Goal: Complete application form

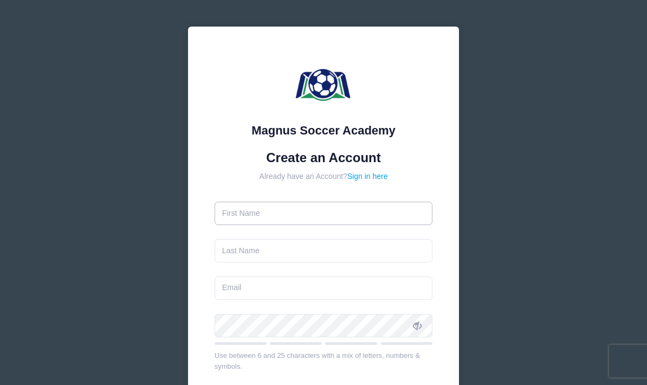
click at [359, 206] on input "text" at bounding box center [324, 213] width 218 height 23
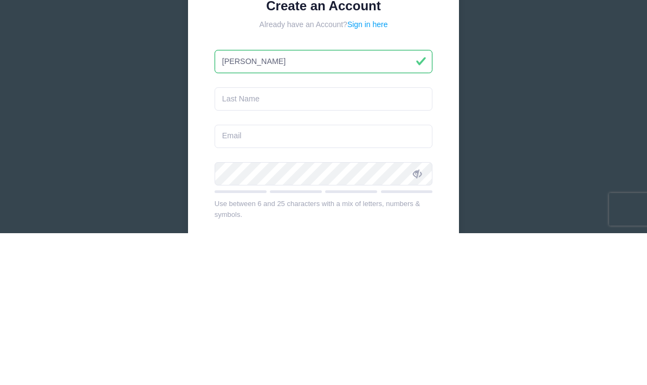
type input "Victor"
click at [301, 239] on input "text" at bounding box center [324, 250] width 218 height 23
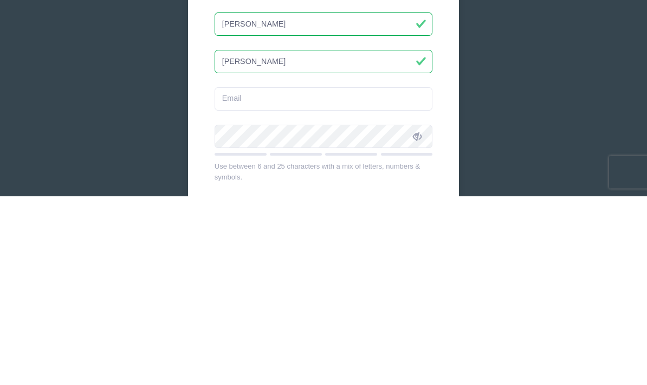
type input "[PERSON_NAME]"
click at [358, 276] on input "email" at bounding box center [324, 287] width 218 height 23
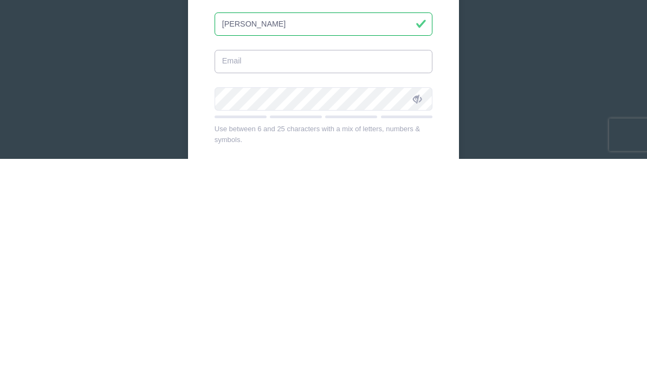
type input "vdmontas@yahoo.com"
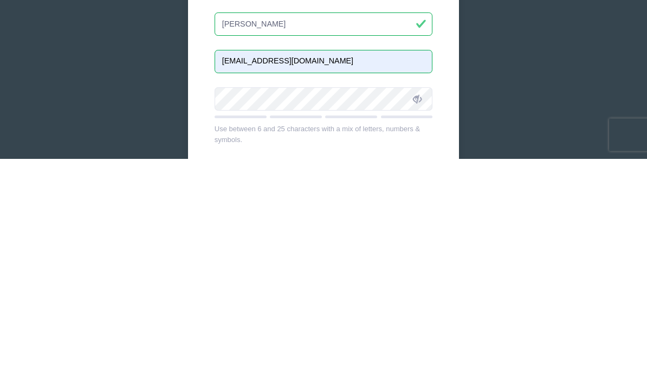
scroll to position [204, 0]
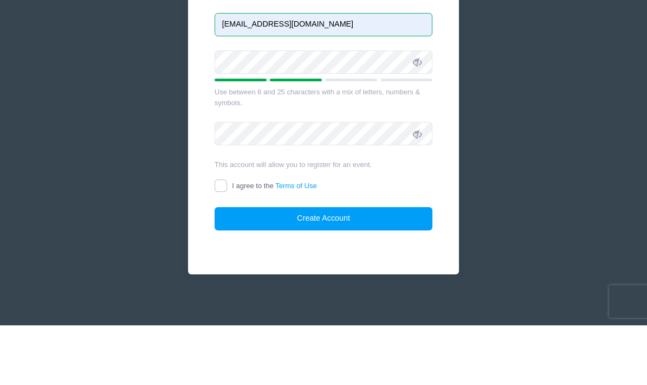
click at [547, 81] on div "Magnus Soccer Academy Create an Account Already have an Account? Sign in here V…" at bounding box center [323, 91] width 647 height 590
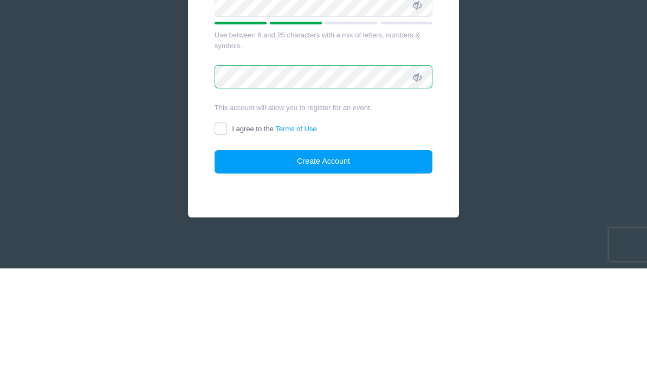
click at [565, 68] on div "Magnus Soccer Academy Create an Account Already have an Account? Sign in here V…" at bounding box center [323, 91] width 647 height 590
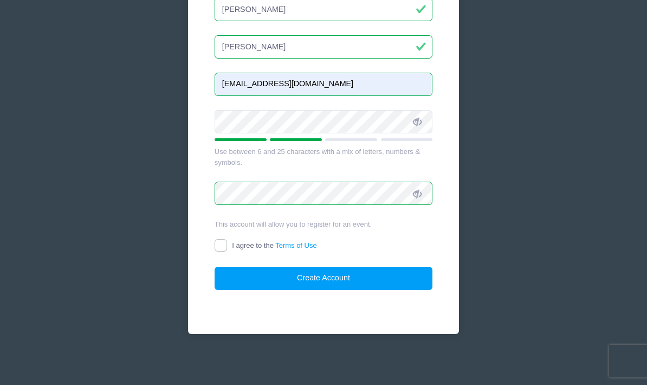
click at [224, 248] on input "I agree to the Terms of Use" at bounding box center [221, 245] width 12 height 12
checkbox input "true"
click at [359, 281] on button "Create Account" at bounding box center [324, 278] width 218 height 23
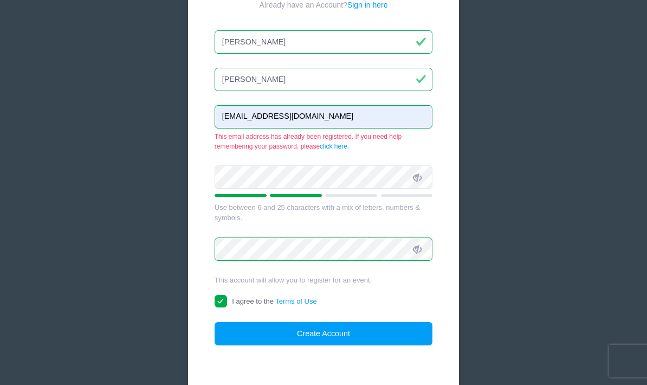
scroll to position [191, 0]
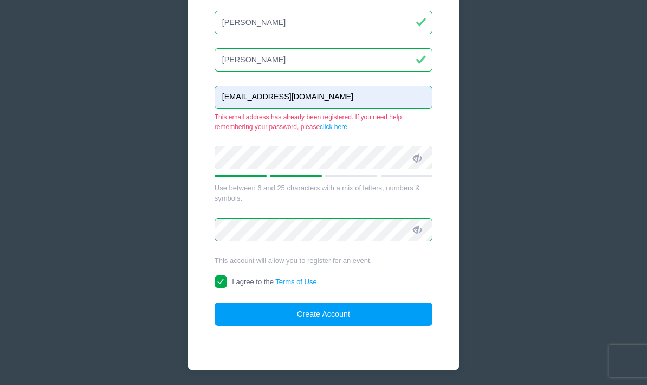
click at [329, 128] on link "click here" at bounding box center [334, 127] width 28 height 8
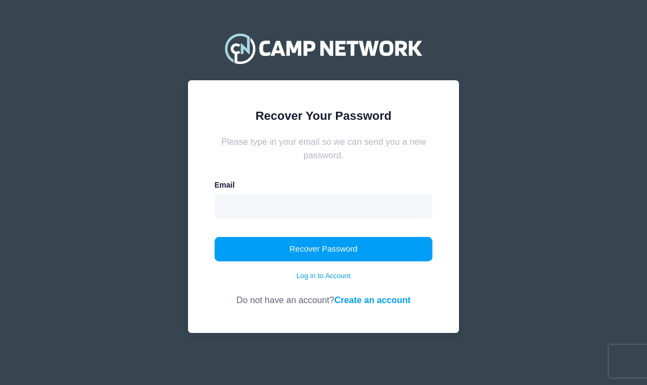
click at [387, 207] on input "email" at bounding box center [324, 206] width 218 height 25
type input "[EMAIL_ADDRESS][DOMAIN_NAME]"
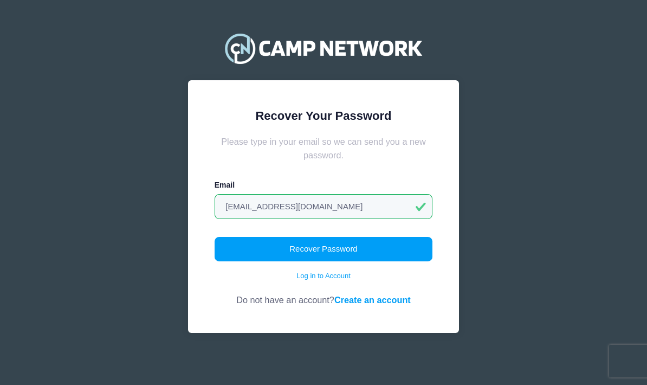
click at [382, 247] on button "Recover Password" at bounding box center [324, 249] width 218 height 25
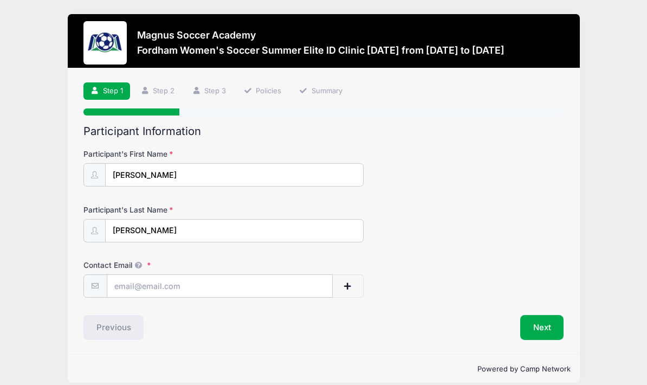
scroll to position [29, 0]
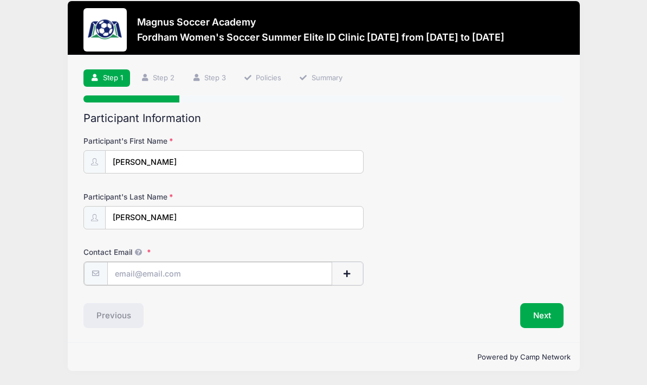
click at [306, 262] on input "Contact Email" at bounding box center [219, 273] width 225 height 23
